Goal: Information Seeking & Learning: Check status

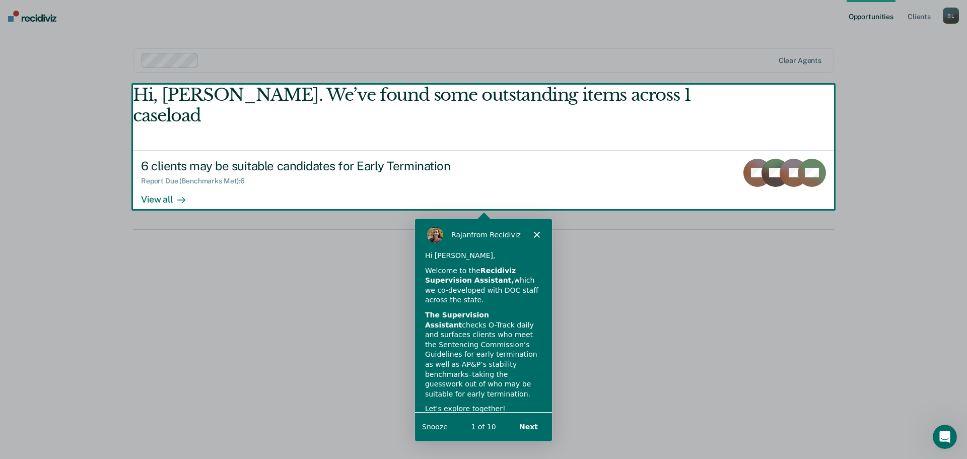
click at [539, 229] on div "[PERSON_NAME] from Recidiviz" at bounding box center [483, 234] width 137 height 32
click at [537, 234] on polygon "Close" at bounding box center [537, 234] width 6 height 6
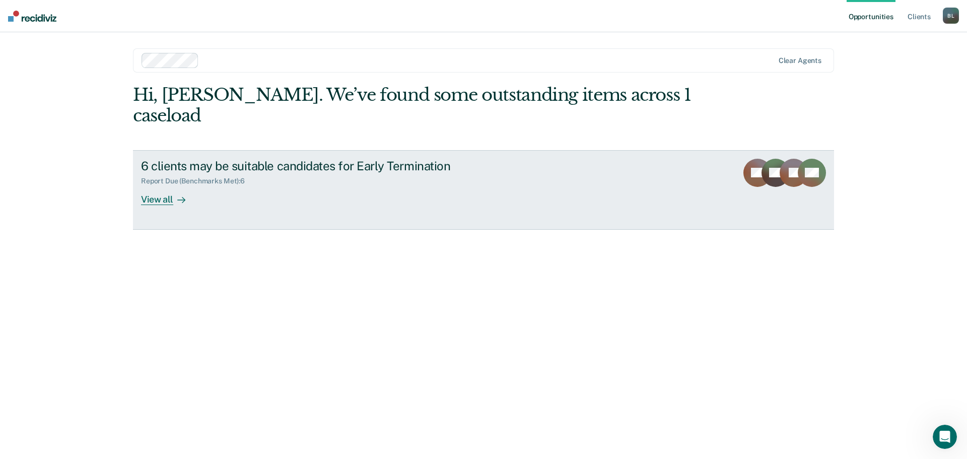
click at [381, 173] on div "6 clients may be suitable candidates for Early Termination Report Due (Benchmar…" at bounding box center [330, 182] width 378 height 46
